Goal: Task Accomplishment & Management: Complete application form

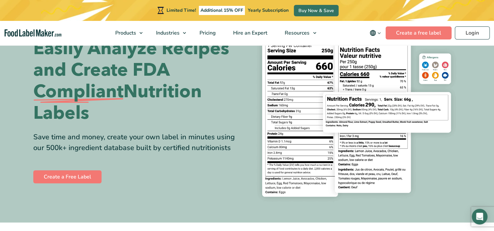
scroll to position [33, 0]
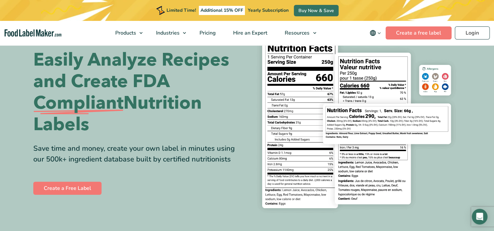
click at [445, 170] on img at bounding box center [356, 122] width 209 height 191
click at [75, 197] on div "Easily Analyze Recipes and Create FDA Compliant Nutrition Labels Save time and …" at bounding box center [247, 122] width 428 height 191
click at [73, 192] on link "Create a Free Label" at bounding box center [67, 188] width 68 height 13
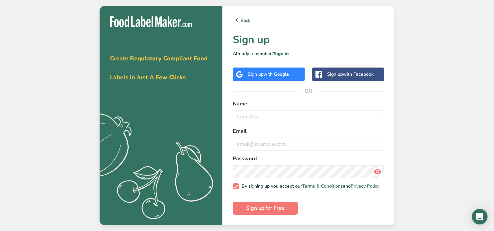
click at [347, 74] on span "with Facebook" at bounding box center [358, 74] width 31 height 6
click at [265, 72] on span "with Google" at bounding box center [276, 74] width 25 height 6
click at [257, 116] on input "text" at bounding box center [308, 116] width 151 height 13
type input "Jon Ramsey"
click at [260, 138] on input "email" at bounding box center [308, 144] width 151 height 13
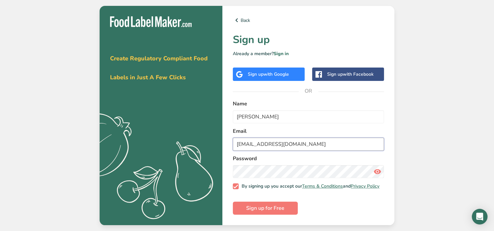
type input "jramsey@gra.midco.net"
click at [263, 212] on span "Sign up for Free" at bounding box center [265, 208] width 38 height 8
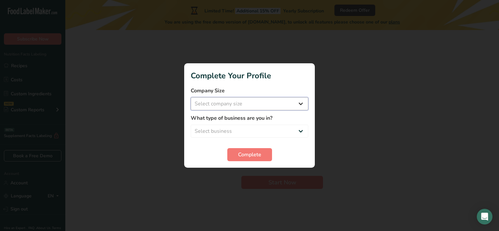
click at [239, 100] on select "Select company size Fewer than 10 Employees 10 to 50 Employees 51 to 500 Employ…" at bounding box center [250, 103] width 118 height 13
select select "2"
click at [191, 97] on select "Select company size Fewer than 10 Employees 10 to 50 Employees 51 to 500 Employ…" at bounding box center [250, 103] width 118 height 13
click at [246, 136] on select "Select business Packaged Food Manufacturer Restaurant & Cafe Bakery Meal Plans …" at bounding box center [250, 131] width 118 height 13
select select "1"
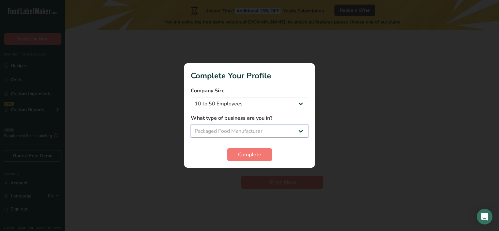
click at [191, 125] on select "Select business Packaged Food Manufacturer Restaurant & Cafe Bakery Meal Plans …" at bounding box center [250, 131] width 118 height 13
click at [248, 156] on span "Complete" at bounding box center [249, 155] width 23 height 8
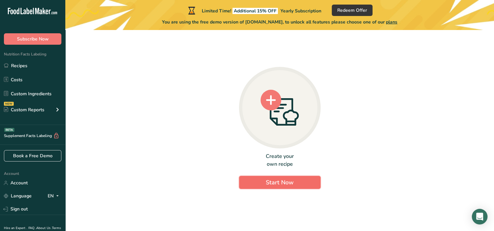
click at [287, 185] on span "Start Now" at bounding box center [280, 183] width 28 height 8
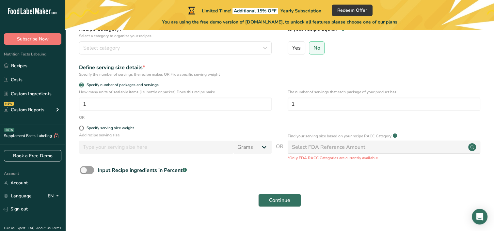
scroll to position [79, 0]
